Goal: Task Accomplishment & Management: Use online tool/utility

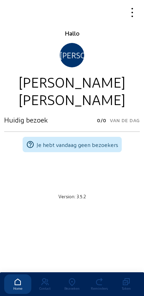
click at [69, 278] on icon at bounding box center [72, 282] width 27 height 8
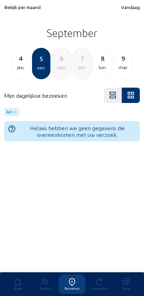
click at [20, 10] on span "Bekijk per maand" at bounding box center [22, 7] width 37 height 6
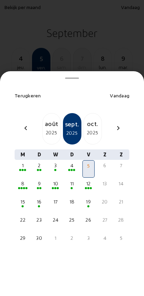
click at [48, 128] on div "2025" at bounding box center [52, 132] width 18 height 8
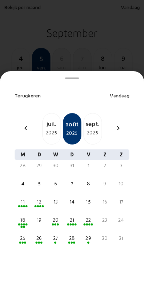
click at [73, 216] on div "21" at bounding box center [72, 219] width 11 height 7
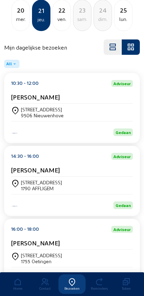
scroll to position [91, 0]
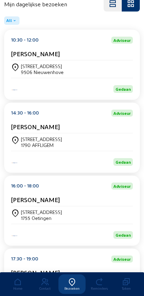
click at [27, 213] on div "[STREET_ADDRESS] 1755 Oetingen" at bounding box center [72, 214] width 122 height 17
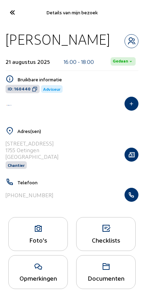
click at [132, 198] on icon "button" at bounding box center [131, 194] width 13 height 7
